Goal: Find specific page/section: Find specific page/section

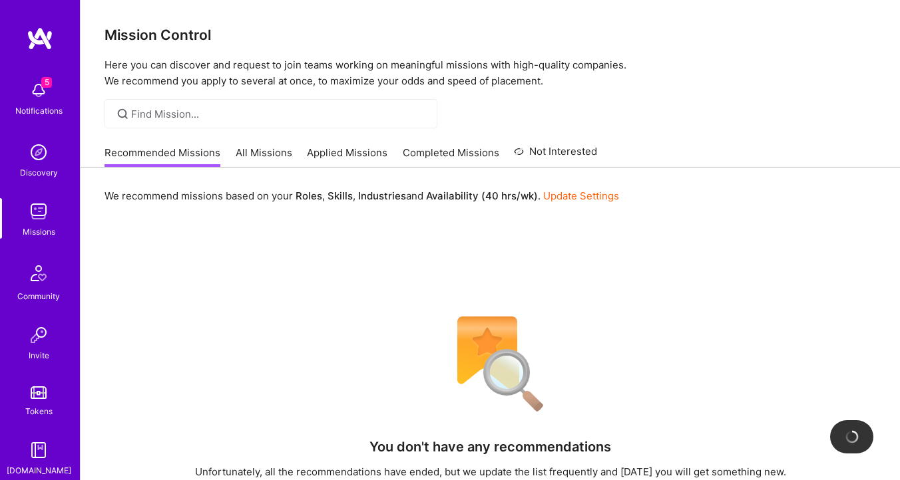
click at [255, 152] on link "All Missions" at bounding box center [264, 157] width 57 height 22
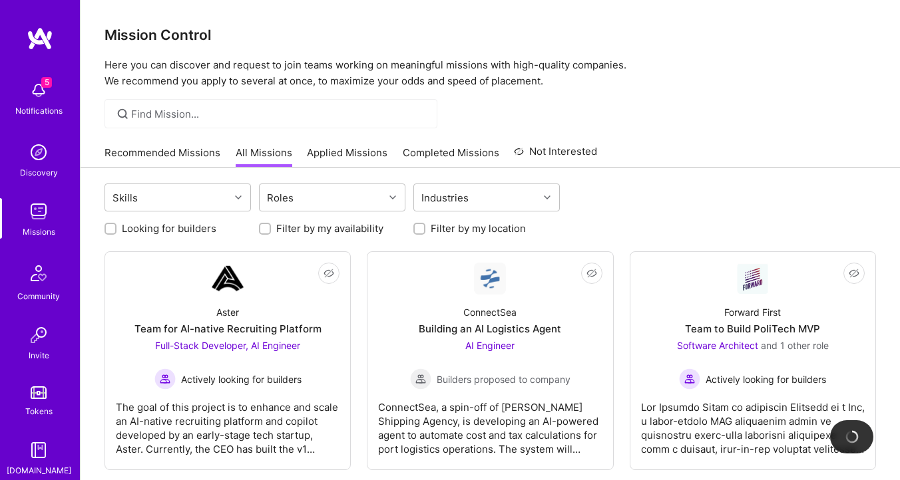
click at [329, 152] on link "Applied Missions" at bounding box center [347, 157] width 81 height 22
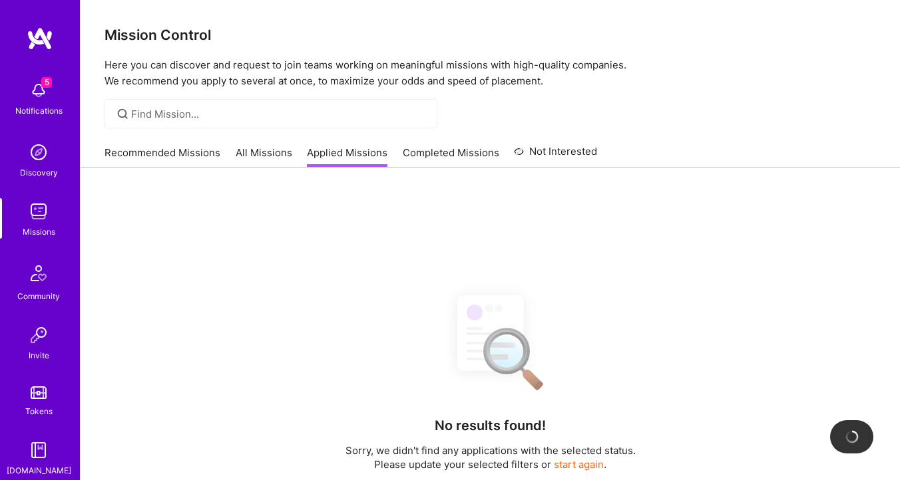
click at [248, 156] on link "All Missions" at bounding box center [264, 157] width 57 height 22
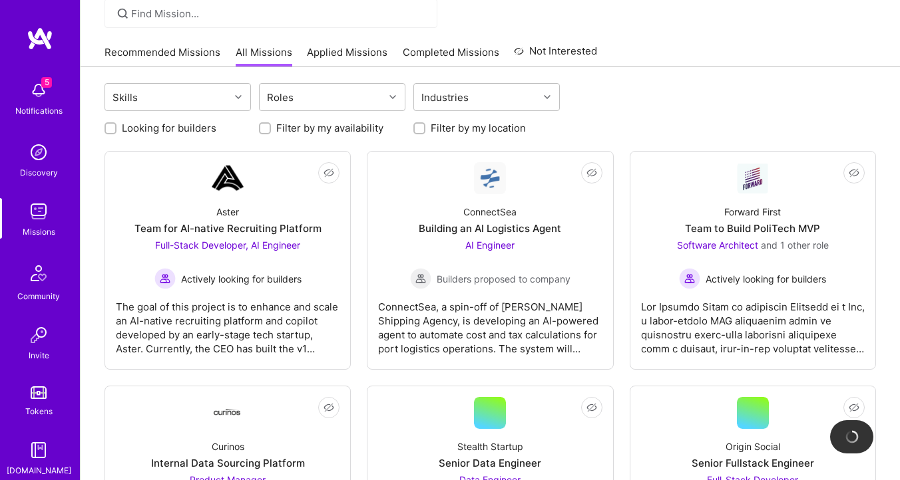
scroll to position [173, 0]
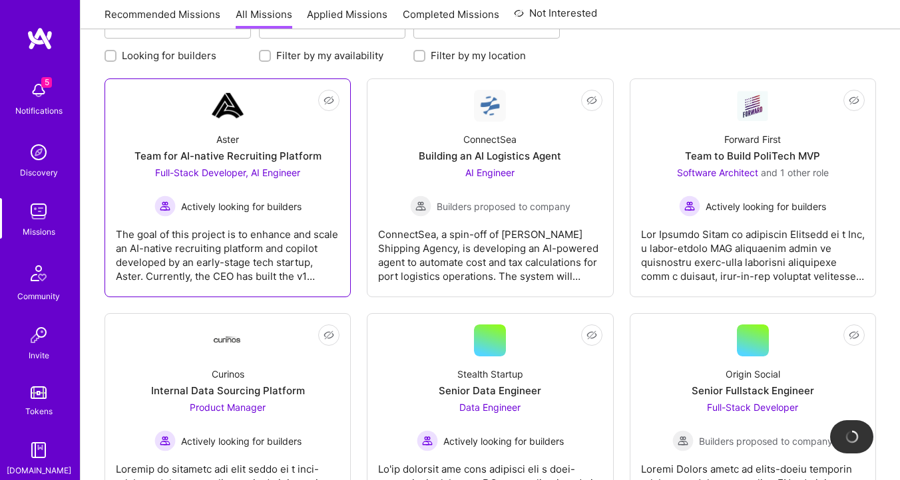
click at [264, 161] on div "Team for AI-native Recruiting Platform" at bounding box center [227, 156] width 187 height 14
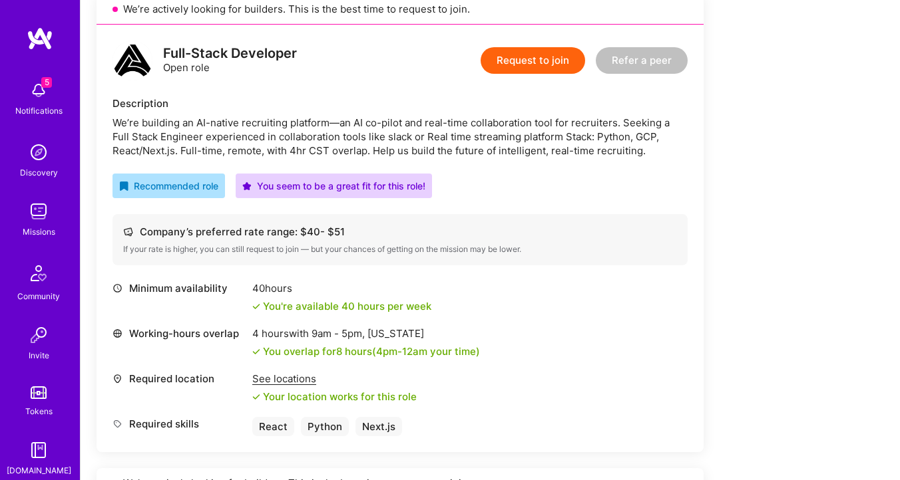
scroll to position [311, 0]
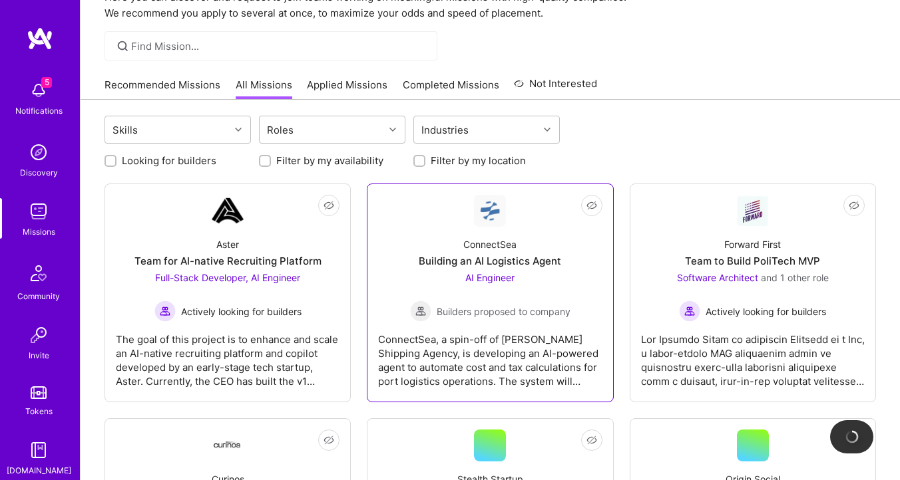
scroll to position [53, 0]
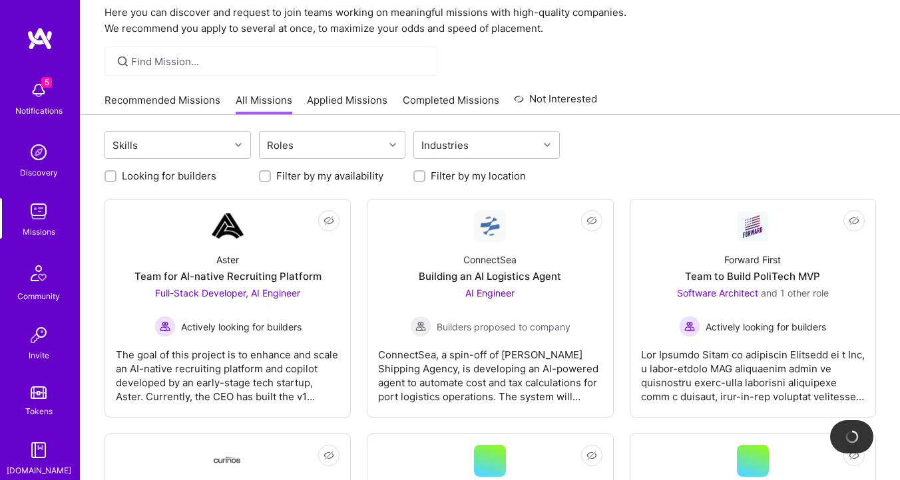
click at [347, 94] on link "Applied Missions" at bounding box center [347, 104] width 81 height 22
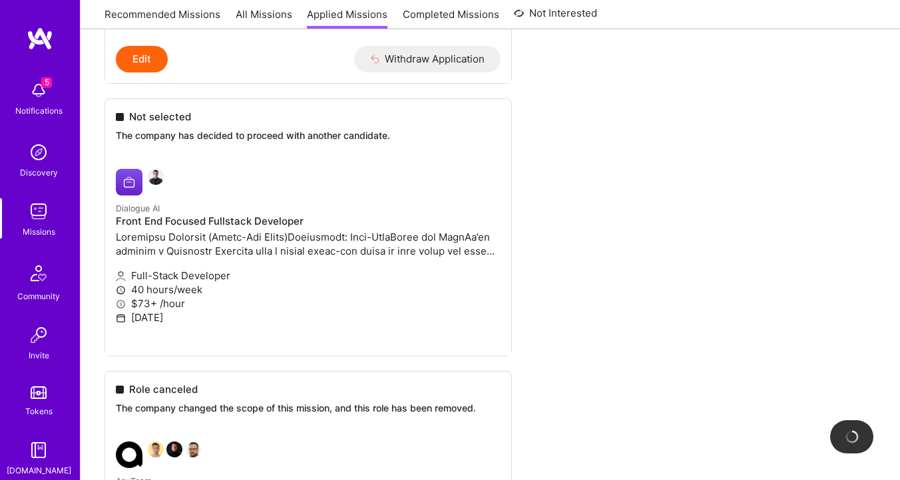
scroll to position [3485, 0]
